Goal: Information Seeking & Learning: Understand process/instructions

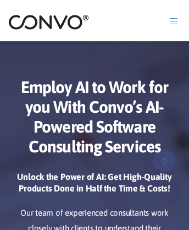
scroll to position [5062, 0]
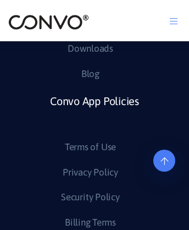
click at [164, 136] on icon at bounding box center [165, 132] width 8 height 9
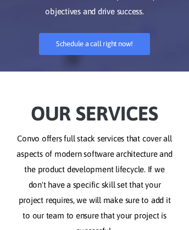
scroll to position [0, 0]
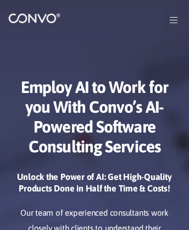
click at [40, 24] on img at bounding box center [34, 18] width 52 height 11
